Goal: Information Seeking & Learning: Check status

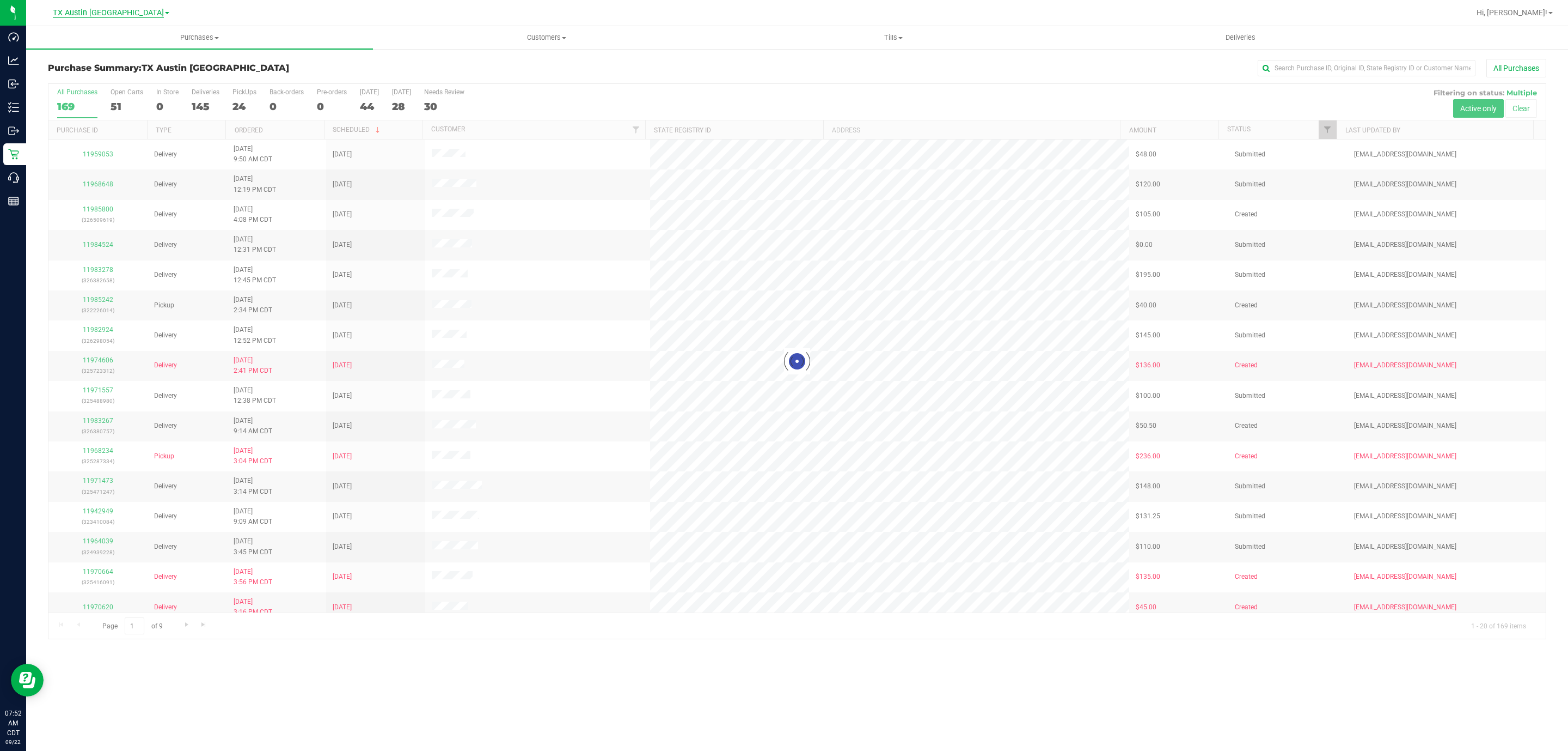
click at [104, 14] on span "TX Austin [GEOGRAPHIC_DATA]" at bounding box center [109, 13] width 111 height 10
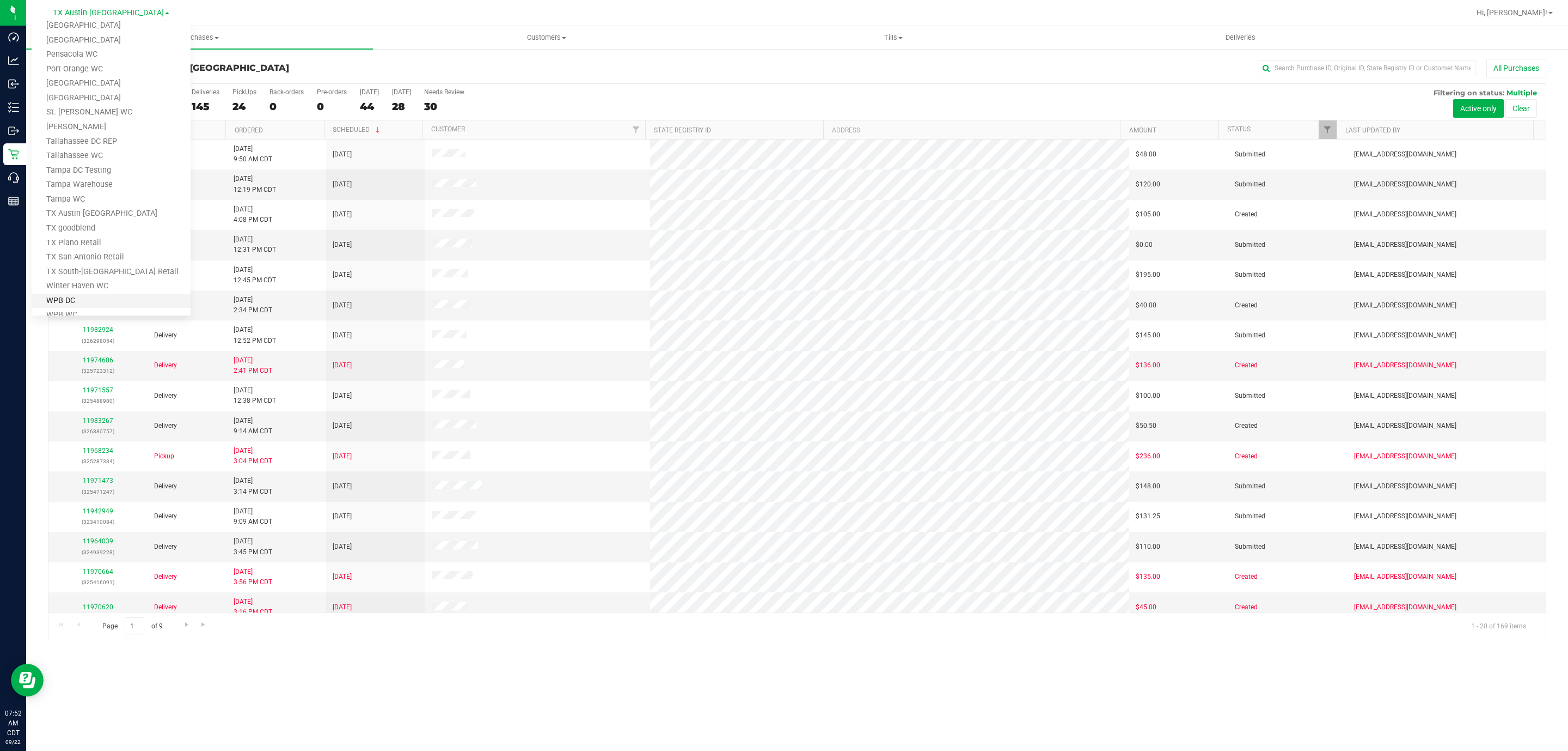
scroll to position [477, 0]
click at [93, 238] on link "TX San Antonio Retail" at bounding box center [111, 242] width 159 height 15
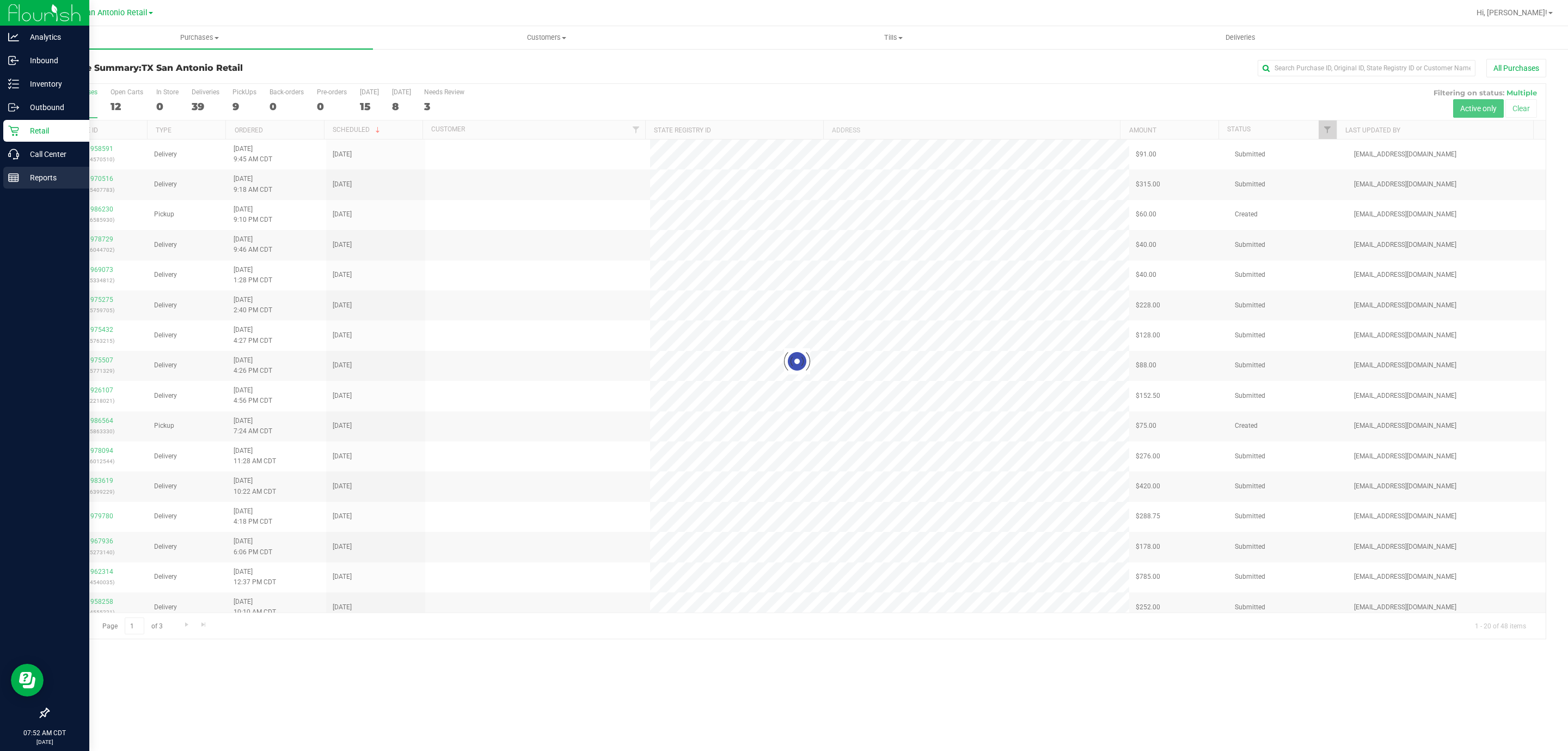
click at [20, 177] on p "Reports" at bounding box center [52, 177] width 66 height 13
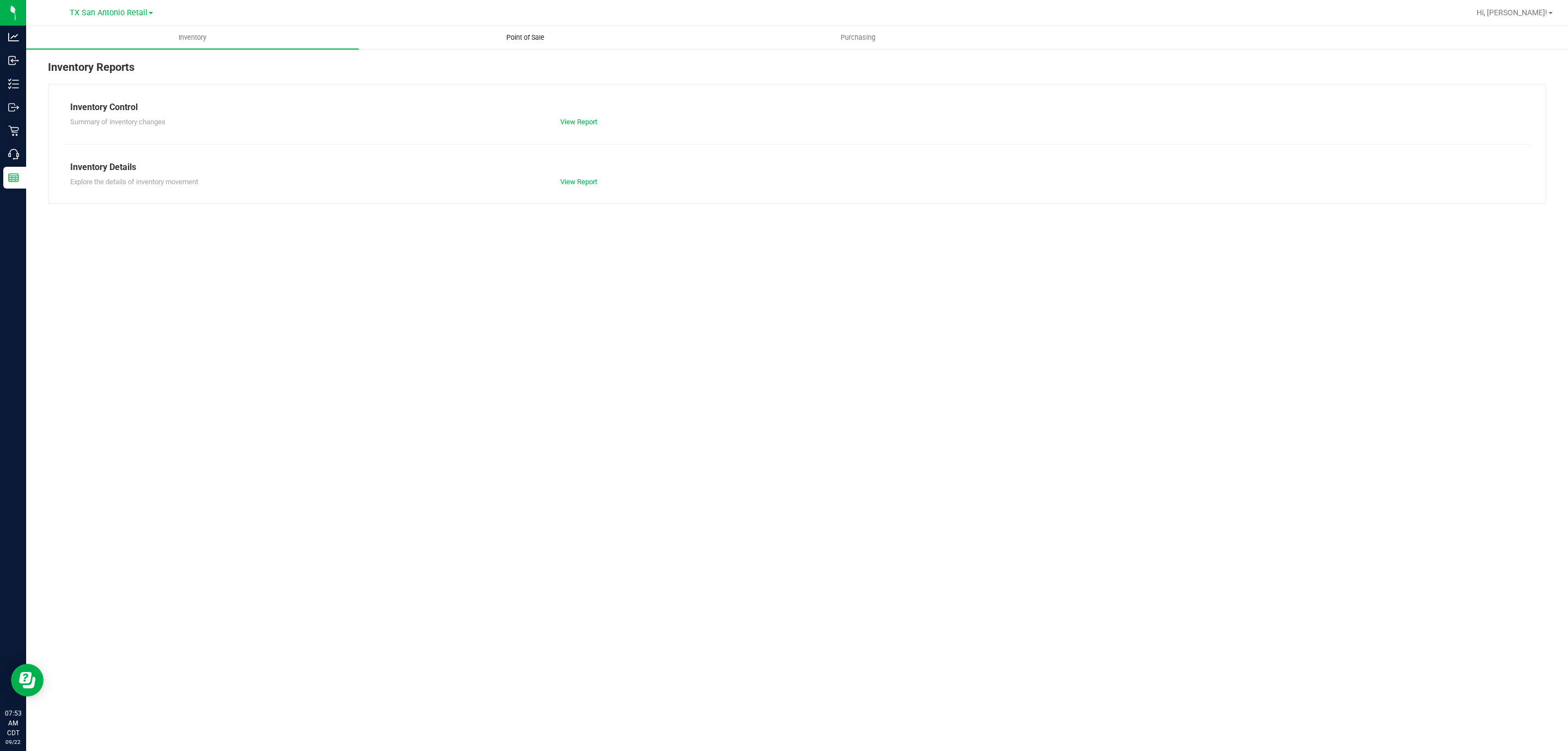
click at [528, 34] on span "Point of Sale" at bounding box center [525, 37] width 67 height 10
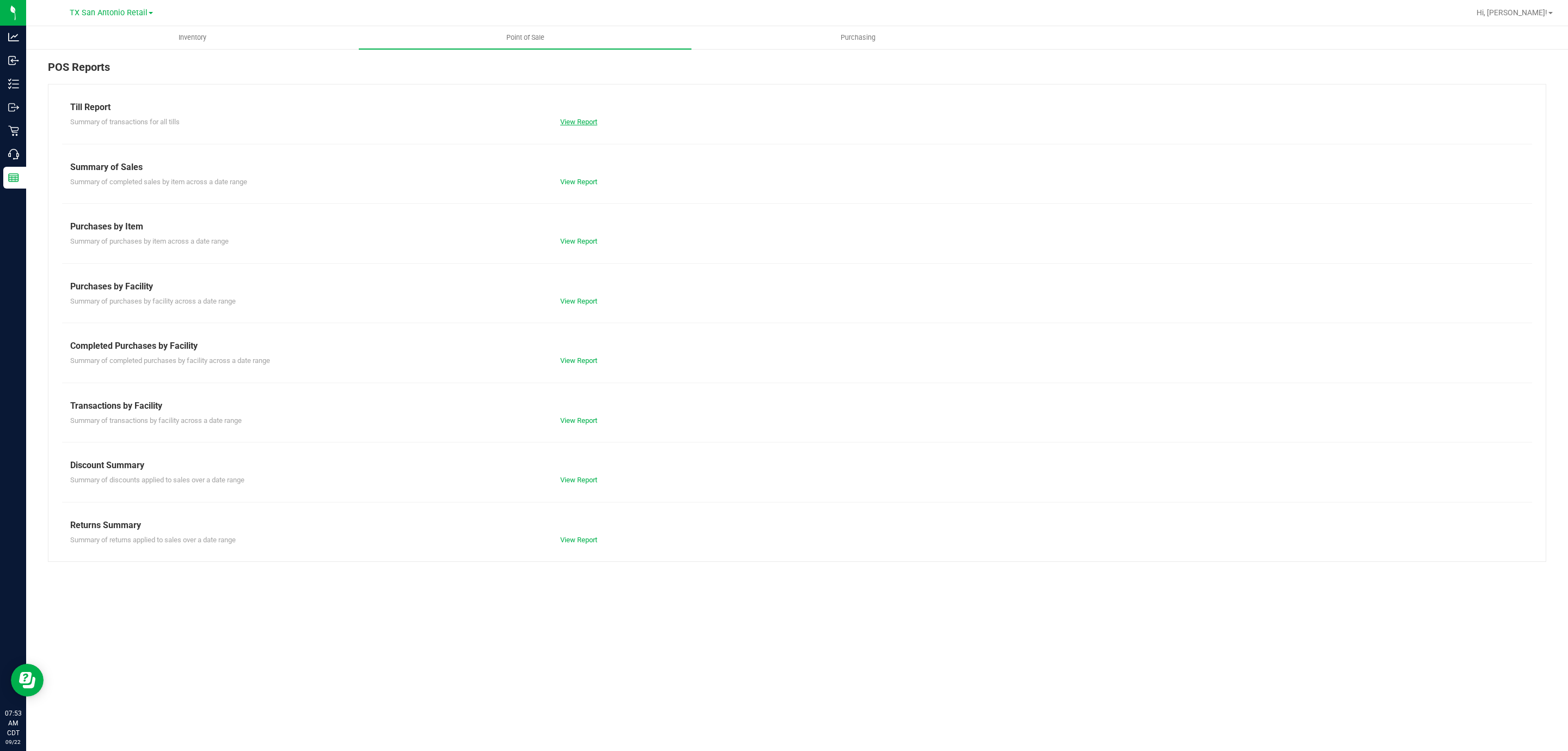
click at [577, 118] on link "View Report" at bounding box center [578, 122] width 37 height 8
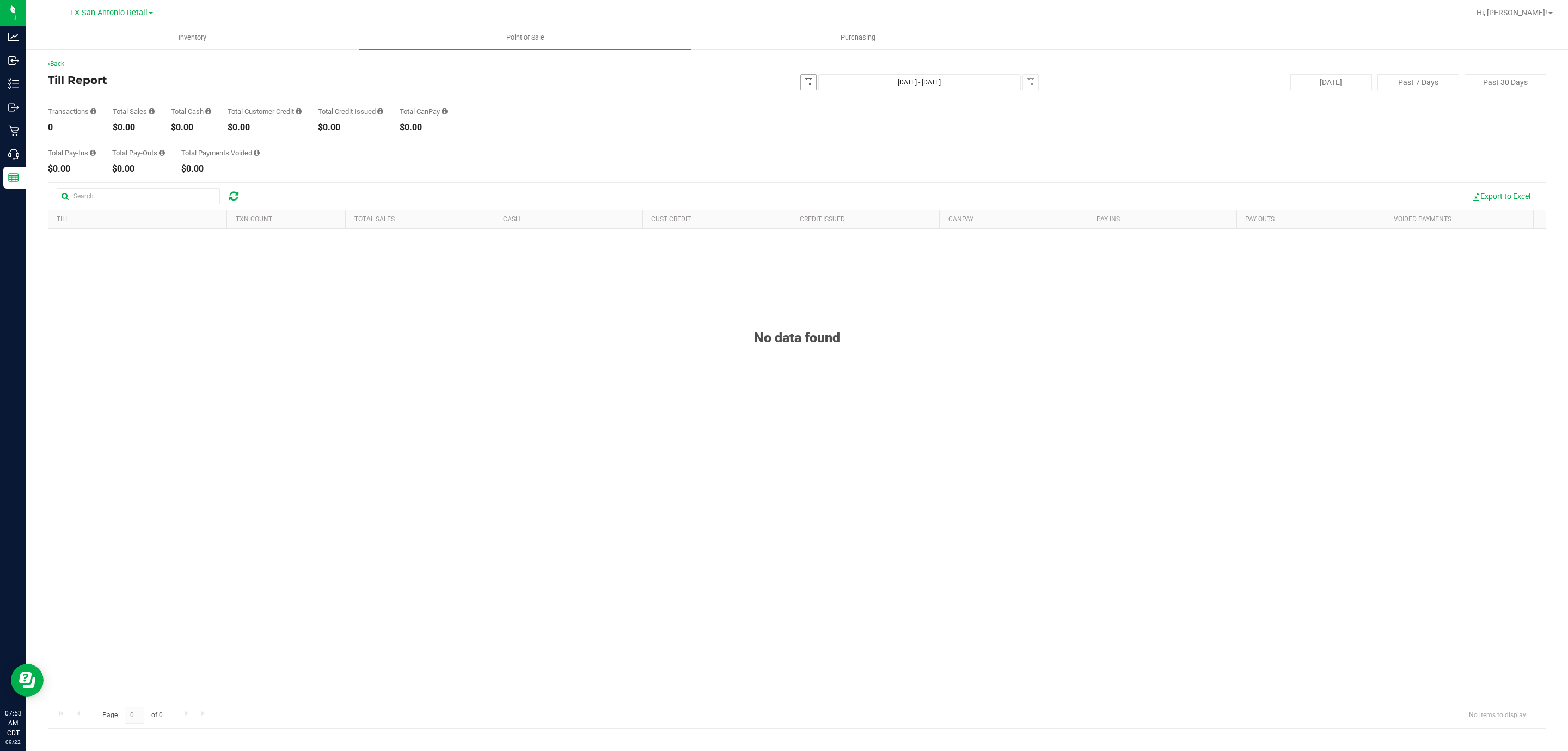
click at [811, 80] on span "select" at bounding box center [809, 82] width 9 height 9
click at [804, 198] on link "21" at bounding box center [810, 194] width 16 height 17
type input "[DATE]"
type input "[DATE] - [DATE]"
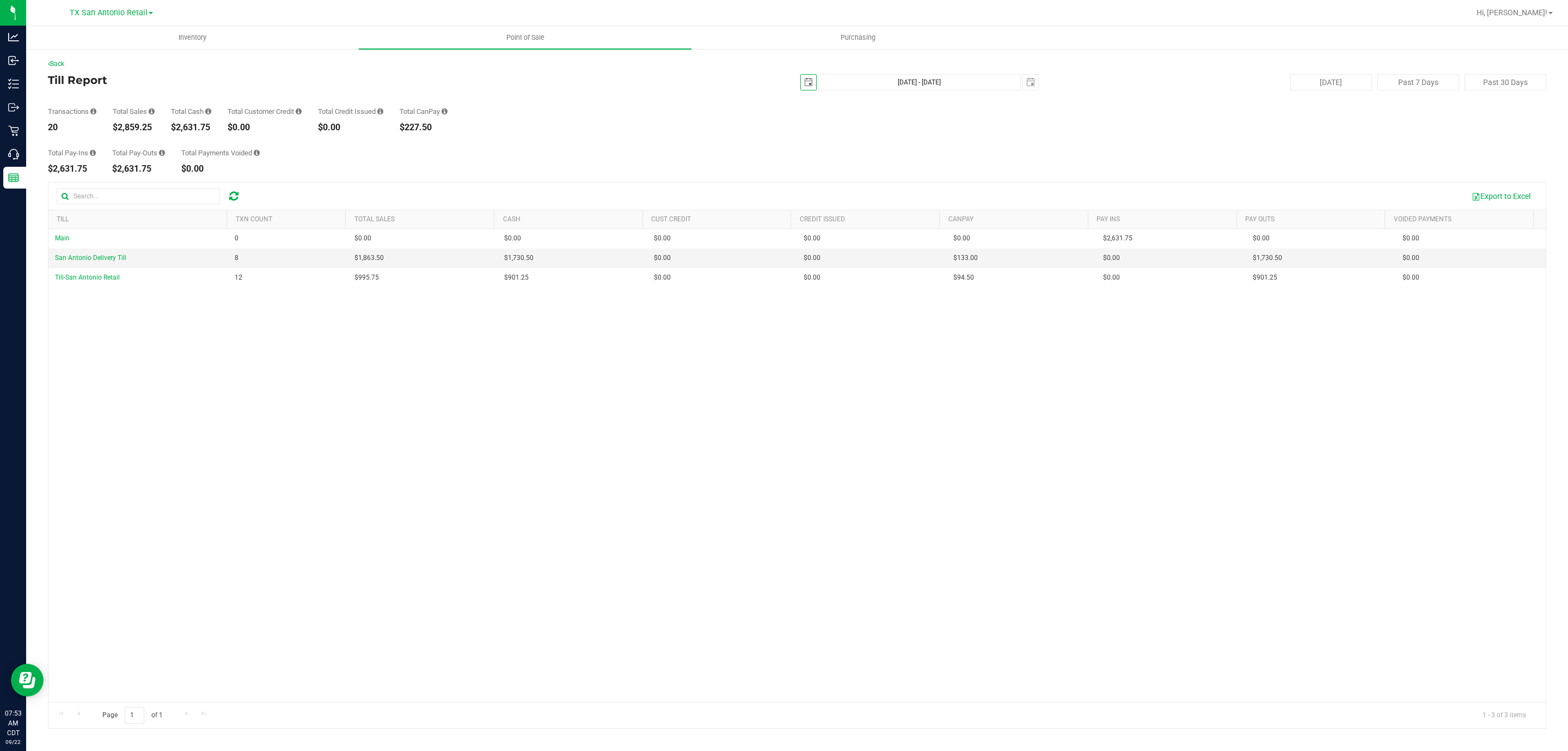
click at [814, 84] on span "select" at bounding box center [809, 82] width 15 height 15
click at [910, 177] on link "20" at bounding box center [905, 177] width 16 height 17
type input "[DATE]"
click at [1325, 82] on button "[DATE]" at bounding box center [1331, 82] width 82 height 16
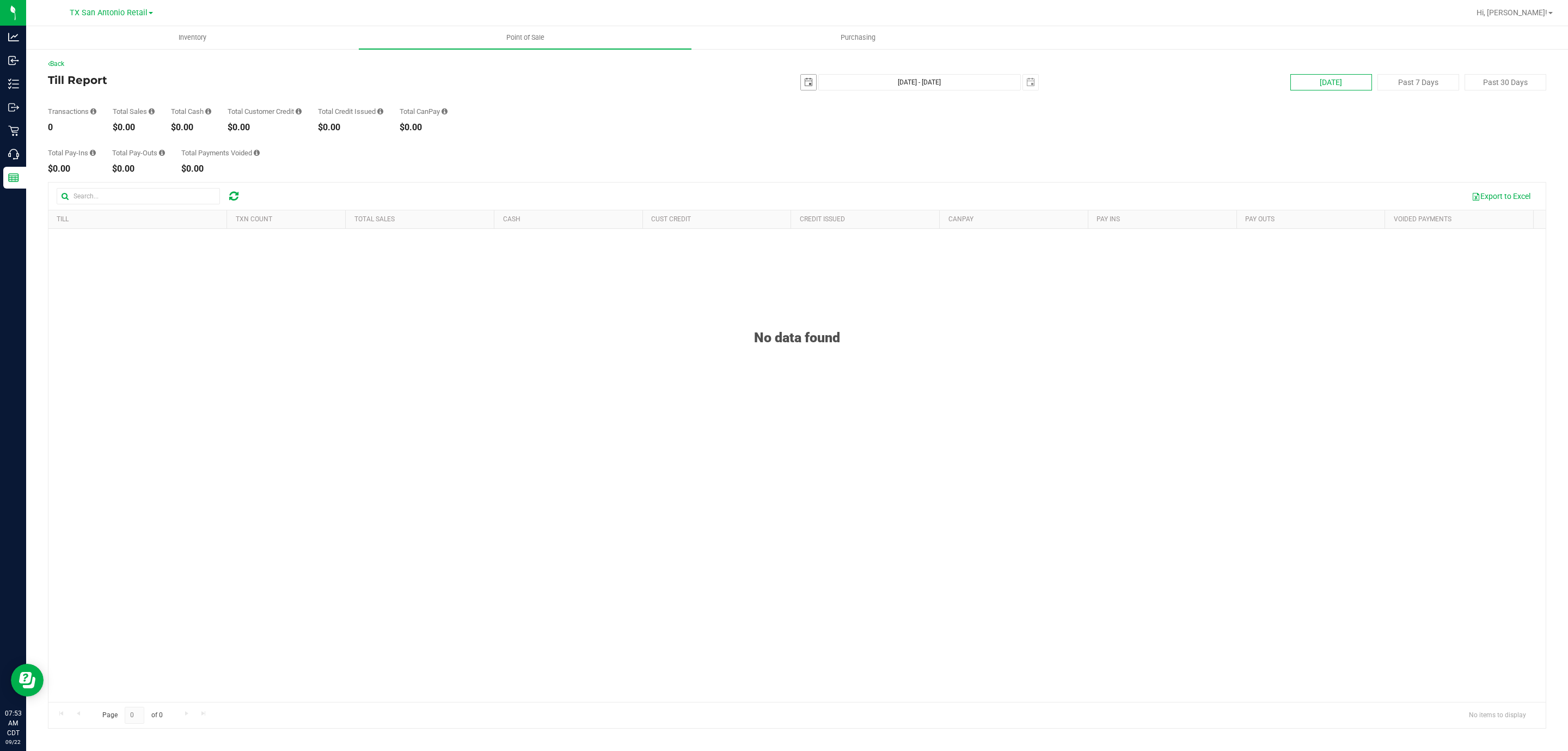
click at [806, 86] on span "select" at bounding box center [809, 82] width 9 height 9
click at [912, 177] on link "20" at bounding box center [905, 177] width 16 height 17
type input "[DATE] - [DATE]"
type input "[DATE]"
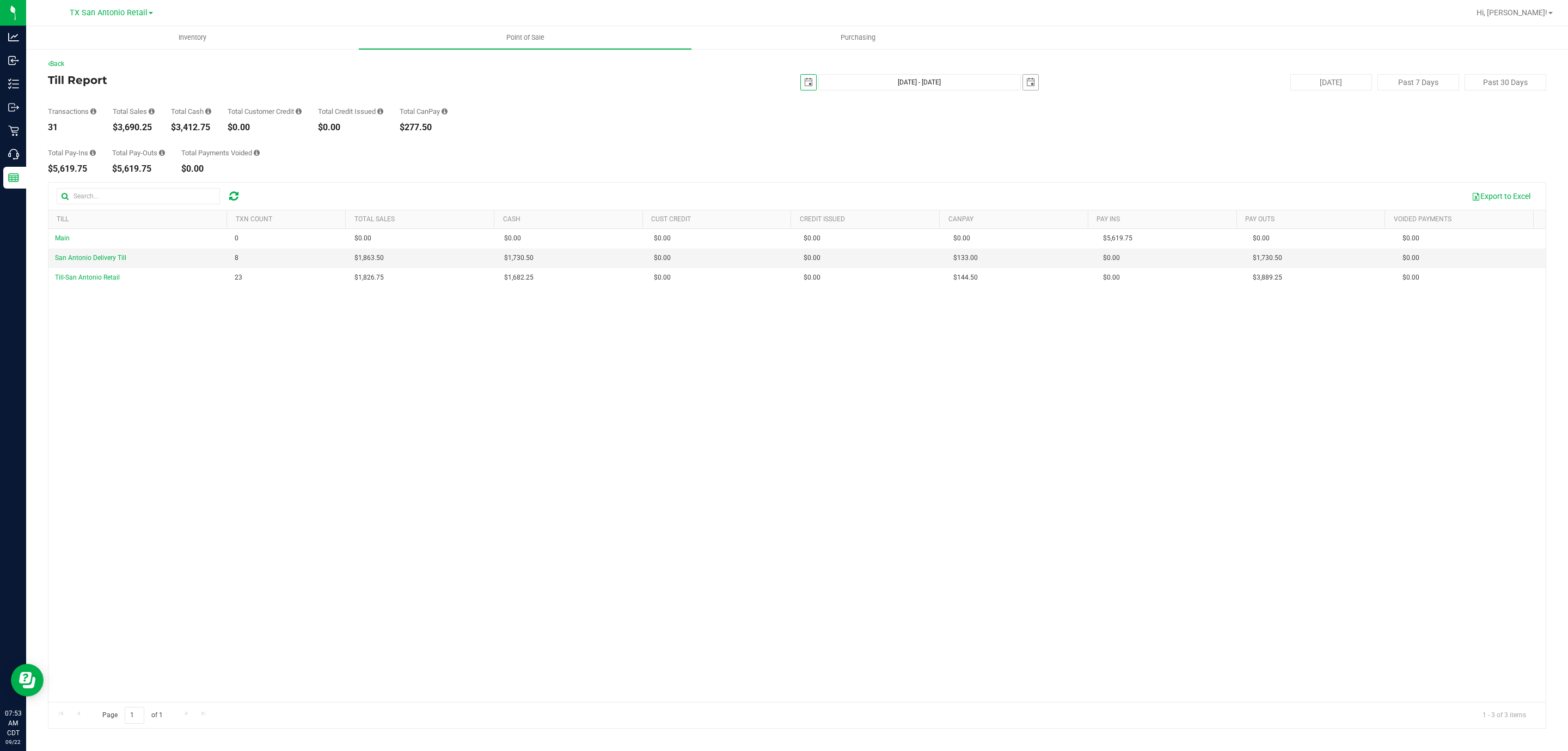
click at [1033, 82] on span "select" at bounding box center [1031, 82] width 9 height 9
click at [1129, 174] on link "20" at bounding box center [1127, 174] width 16 height 17
type input "[DATE] - [DATE]"
type input "[DATE]"
